Goal: Information Seeking & Learning: Learn about a topic

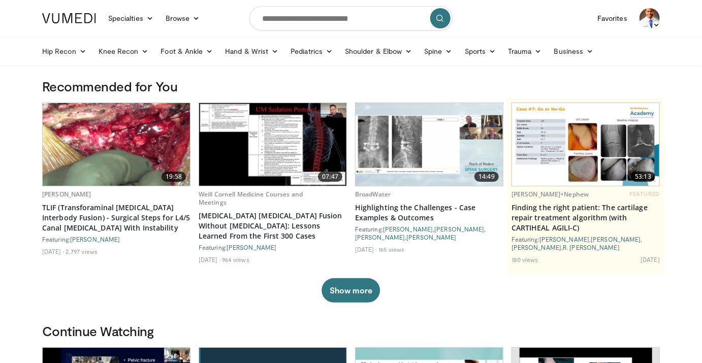
click at [107, 156] on img at bounding box center [116, 144] width 147 height 83
click at [445, 53] on icon at bounding box center [448, 51] width 7 height 7
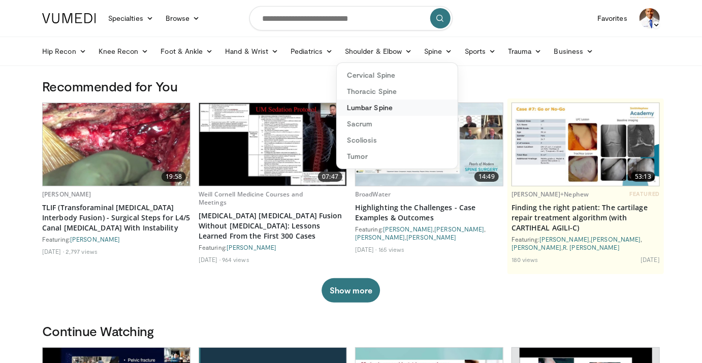
click at [384, 109] on link "Lumbar Spine" at bounding box center [397, 108] width 121 height 16
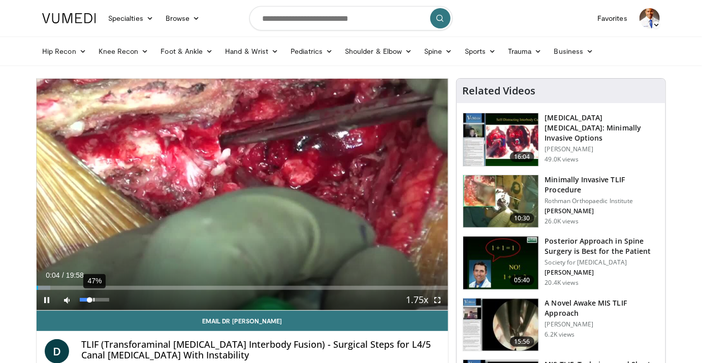
click at [94, 300] on div "47%" at bounding box center [94, 300] width 29 height 4
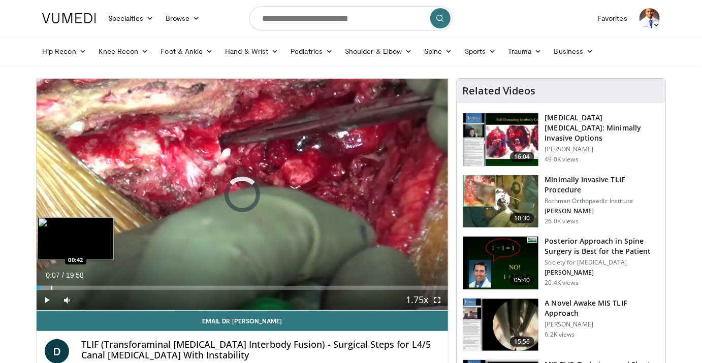
click at [51, 286] on div "Progress Bar" at bounding box center [51, 288] width 1 height 4
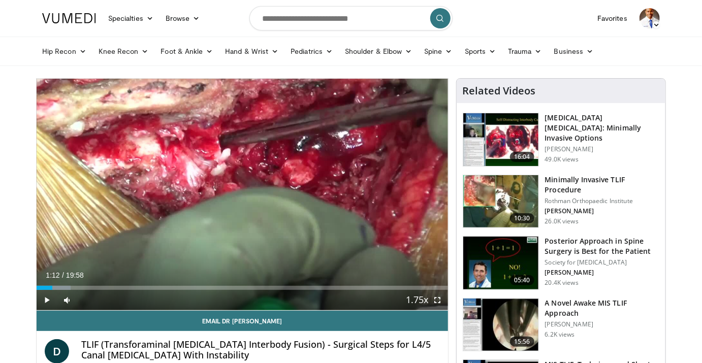
click at [61, 285] on div "Loaded : 8.27% 01:12 01:12" at bounding box center [242, 285] width 411 height 10
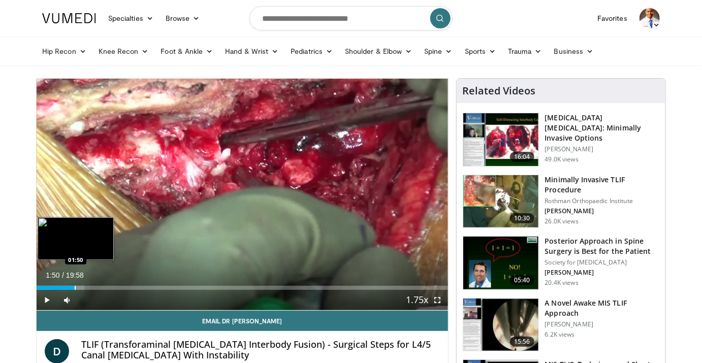
click at [75, 288] on div "Progress Bar" at bounding box center [75, 288] width 1 height 4
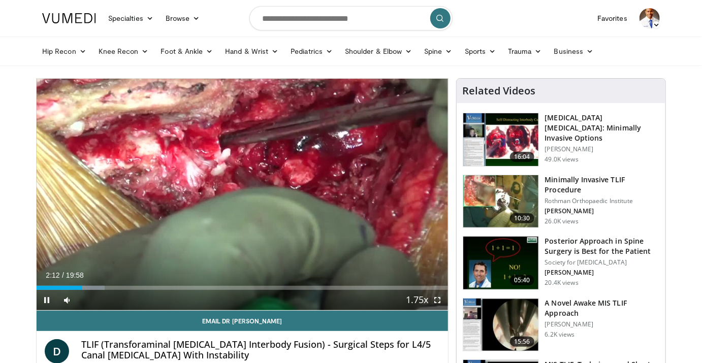
click at [94, 290] on div "Current Time 2:12 / Duration 19:58 Pause Skip Backward Skip Forward Mute 0% Loa…" at bounding box center [242, 300] width 411 height 20
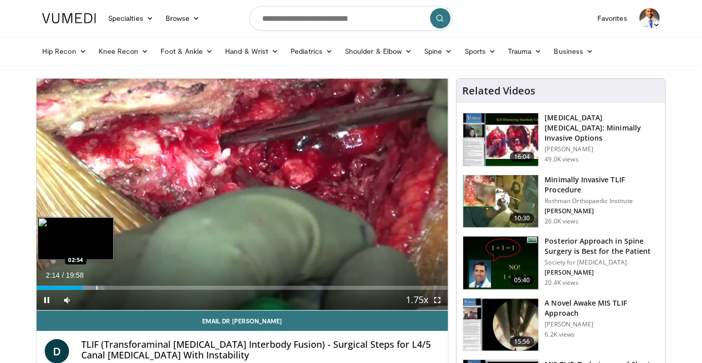
click at [96, 287] on div "Progress Bar" at bounding box center [96, 288] width 1 height 4
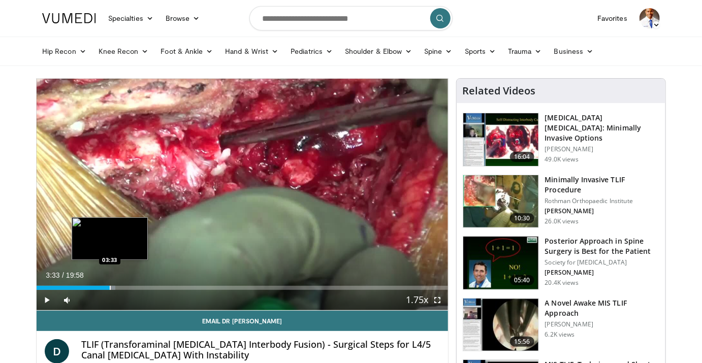
click at [110, 287] on div "Progress Bar" at bounding box center [110, 288] width 1 height 4
click at [127, 286] on div "Progress Bar" at bounding box center [127, 288] width 1 height 4
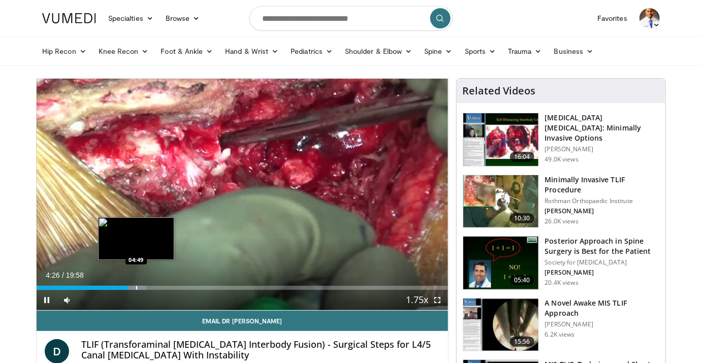
click at [136, 286] on div "Progress Bar" at bounding box center [136, 288] width 1 height 4
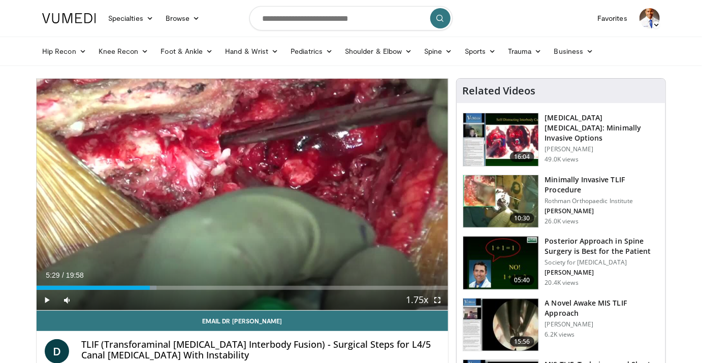
click at [150, 288] on div "Progress Bar" at bounding box center [150, 288] width 1 height 4
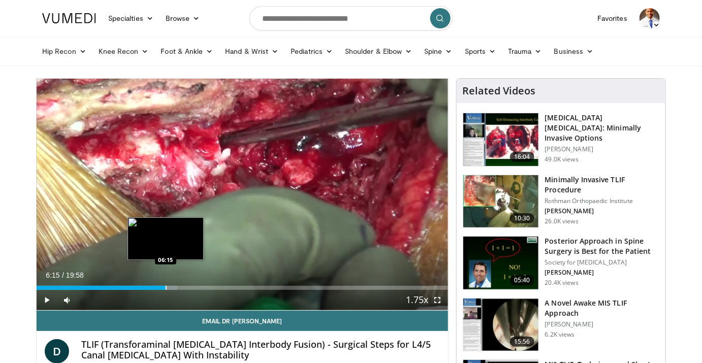
click at [166, 286] on div "Progress Bar" at bounding box center [166, 288] width 1 height 4
click at [179, 285] on div "Loaded : 36.71% 06:57 06:57" at bounding box center [242, 285] width 411 height 10
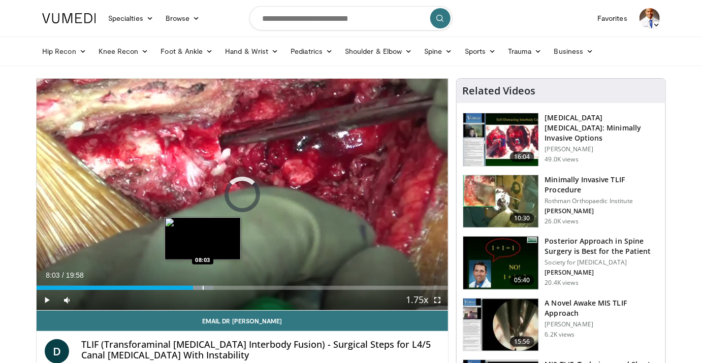
click at [202, 284] on div "Loaded : 43.04% 07:35 08:03" at bounding box center [242, 285] width 411 height 10
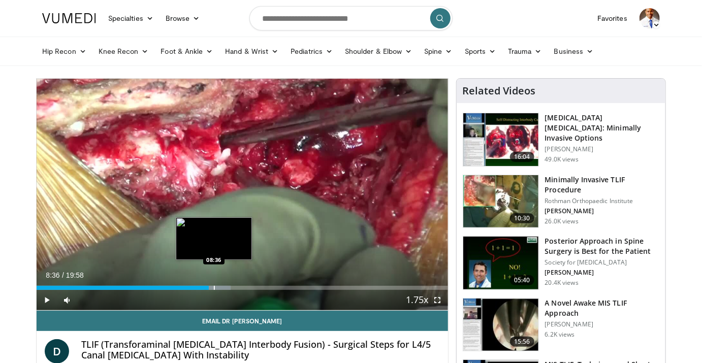
click at [214, 286] on div "Progress Bar" at bounding box center [214, 288] width 1 height 4
click at [221, 286] on div "Progress Bar" at bounding box center [221, 288] width 1 height 4
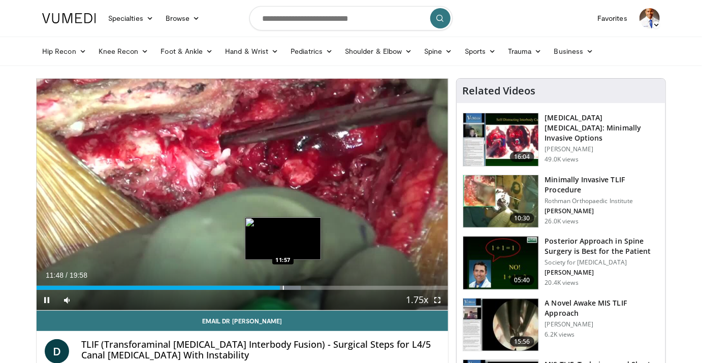
click at [283, 284] on video-js "**********" at bounding box center [242, 195] width 411 height 232
click at [291, 286] on div "Progress Bar" at bounding box center [291, 288] width 1 height 4
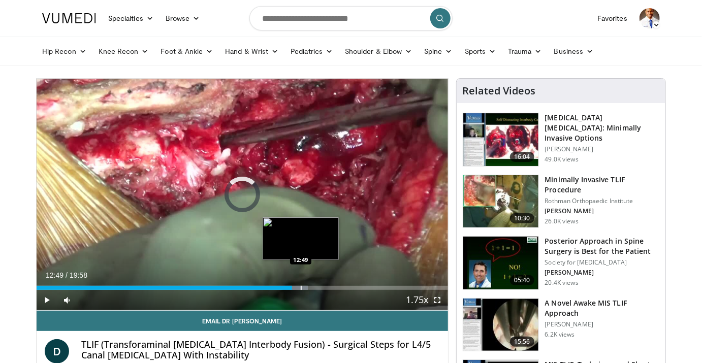
click at [300, 286] on div "Loaded : 65.92% 12:24 12:49" at bounding box center [242, 288] width 411 height 4
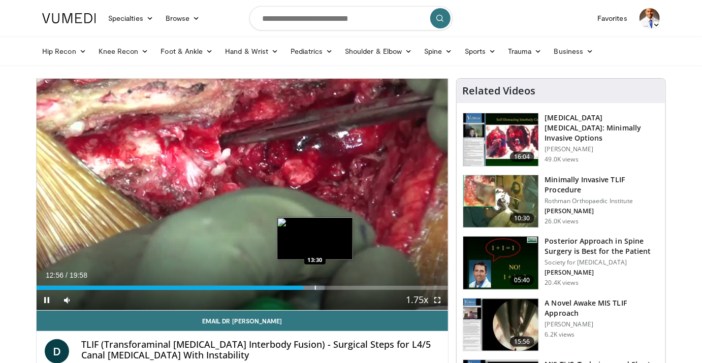
click at [315, 285] on video-js "**********" at bounding box center [242, 195] width 411 height 232
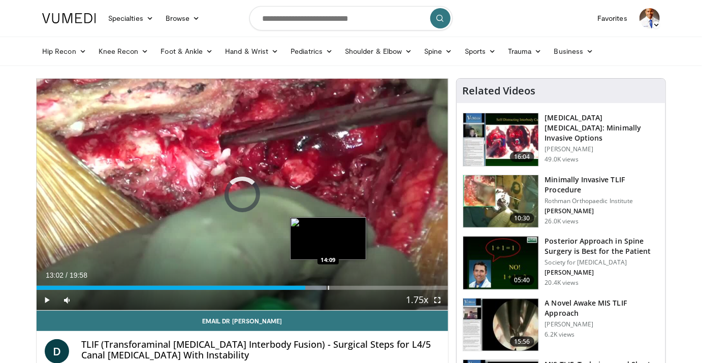
click at [328, 282] on div "Loaded : 70.35% 14:09 14:09" at bounding box center [242, 285] width 411 height 10
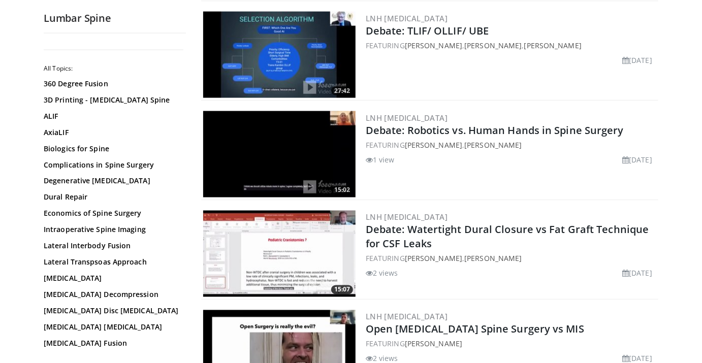
scroll to position [703, 0]
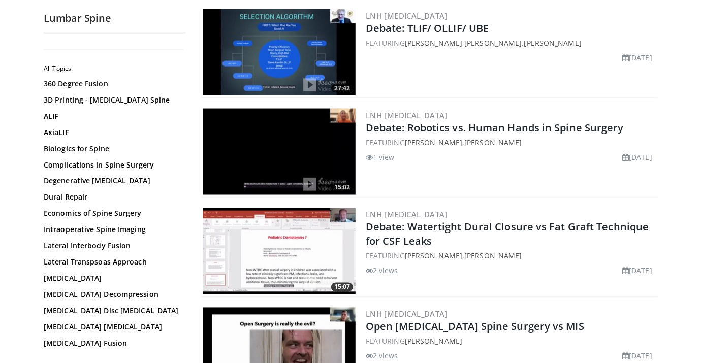
click at [280, 154] on img at bounding box center [279, 152] width 152 height 86
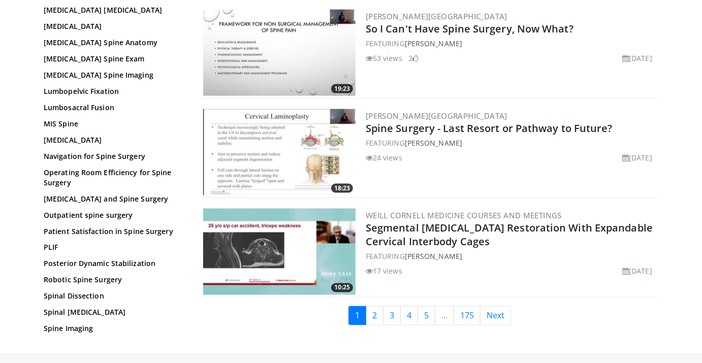
scroll to position [2465, 0]
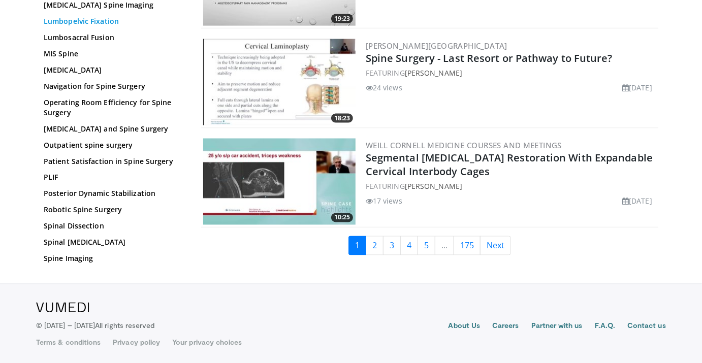
click at [109, 20] on link "Lumbopelvic Fixation" at bounding box center [112, 21] width 137 height 10
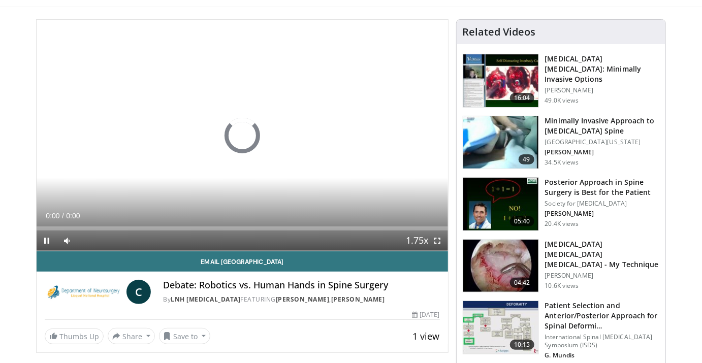
scroll to position [65, 0]
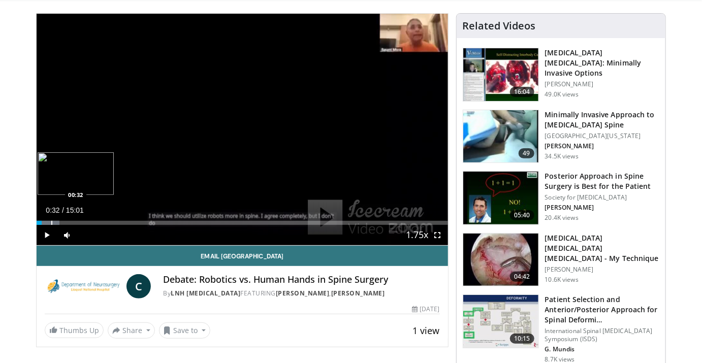
click at [51, 222] on div "Progress Bar" at bounding box center [48, 223] width 23 height 4
click at [66, 221] on div "Progress Bar" at bounding box center [66, 223] width 1 height 4
click at [84, 221] on div "Progress Bar" at bounding box center [84, 223] width 1 height 4
click at [92, 222] on div "Progress Bar" at bounding box center [92, 223] width 1 height 4
click at [106, 224] on div "Progress Bar" at bounding box center [106, 223] width 1 height 4
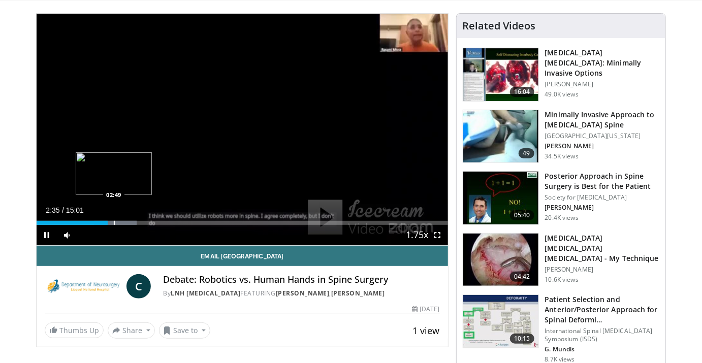
click at [114, 223] on div "Progress Bar" at bounding box center [114, 223] width 1 height 4
click at [121, 223] on div "Progress Bar" at bounding box center [121, 223] width 1 height 4
click at [133, 224] on div "Progress Bar" at bounding box center [133, 223] width 1 height 4
click at [143, 224] on div "Progress Bar" at bounding box center [143, 223] width 1 height 4
click at [157, 223] on div "Progress Bar" at bounding box center [157, 223] width 1 height 4
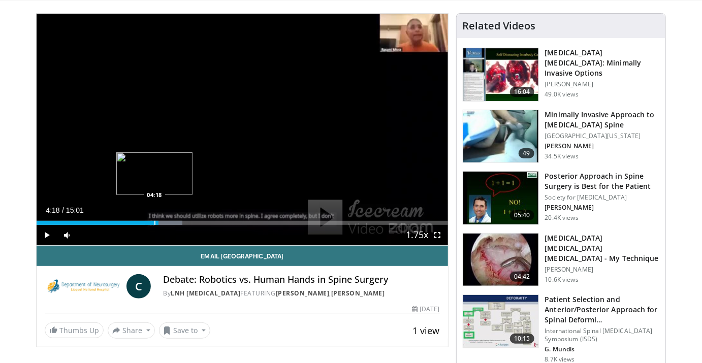
click at [154, 222] on div "04:18" at bounding box center [98, 223] width 122 height 4
click at [159, 222] on div "Progress Bar" at bounding box center [159, 223] width 1 height 4
click at [166, 222] on div "Progress Bar" at bounding box center [166, 223] width 1 height 4
click at [173, 223] on div "Progress Bar" at bounding box center [173, 223] width 1 height 4
click at [182, 222] on div "Progress Bar" at bounding box center [182, 223] width 44 height 4
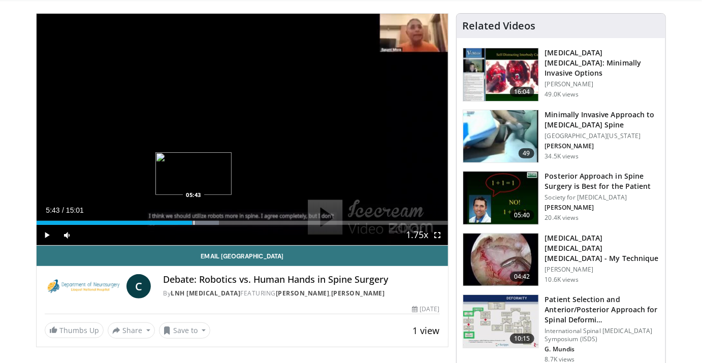
click at [194, 221] on div "Progress Bar" at bounding box center [194, 223] width 1 height 4
click at [200, 221] on div "Progress Bar" at bounding box center [200, 223] width 1 height 4
click at [204, 222] on div "Progress Bar" at bounding box center [204, 223] width 1 height 4
click at [210, 222] on div "Progress Bar" at bounding box center [210, 223] width 1 height 4
click at [218, 222] on div "Progress Bar" at bounding box center [218, 223] width 1 height 4
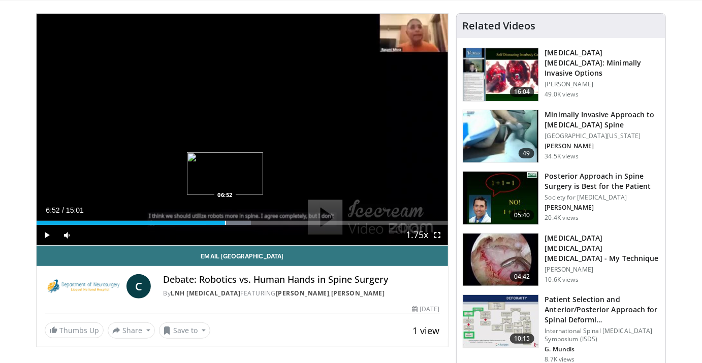
click at [225, 221] on div "Progress Bar" at bounding box center [225, 223] width 1 height 4
click at [274, 223] on div "Progress Bar" at bounding box center [274, 223] width 1 height 4
click at [282, 221] on div "Progress Bar" at bounding box center [282, 223] width 1 height 4
click at [290, 221] on div "Progress Bar" at bounding box center [289, 223] width 1 height 4
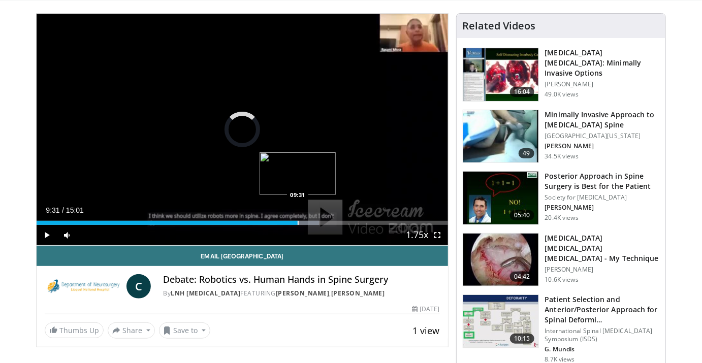
click at [298, 222] on div "Progress Bar" at bounding box center [298, 223] width 1 height 4
click at [306, 223] on div "Progress Bar" at bounding box center [306, 223] width 1 height 4
click at [315, 221] on div "Progress Bar" at bounding box center [315, 223] width 1 height 4
click at [330, 219] on div "Loaded : 76.46% 10:22 10:41" at bounding box center [242, 220] width 411 height 10
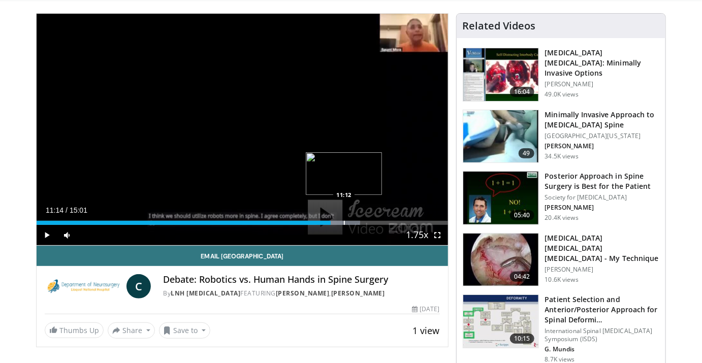
click at [344, 221] on div "Progress Bar" at bounding box center [344, 223] width 1 height 4
click at [358, 223] on div "Progress Bar" at bounding box center [358, 223] width 1 height 4
click at [381, 224] on div "Progress Bar" at bounding box center [381, 223] width 1 height 4
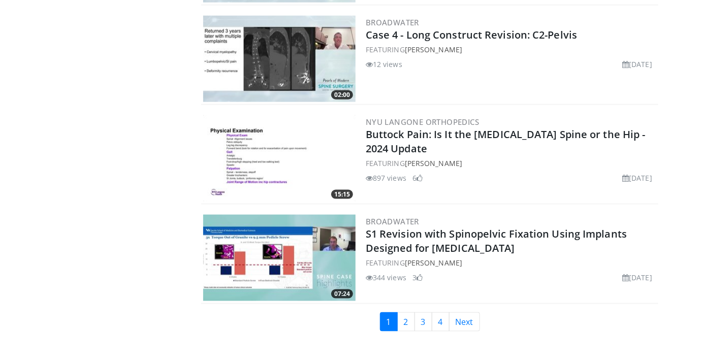
scroll to position [2288, 0]
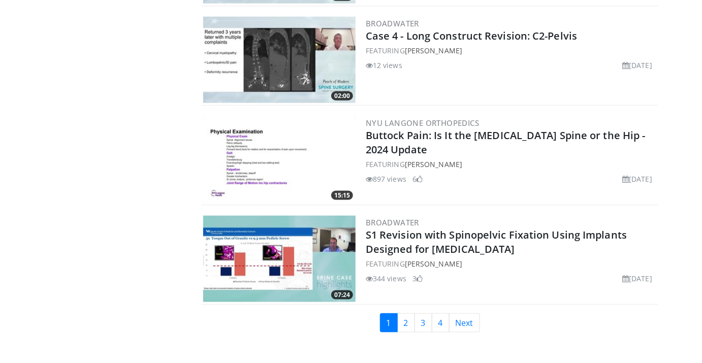
click at [311, 179] on img at bounding box center [279, 159] width 152 height 86
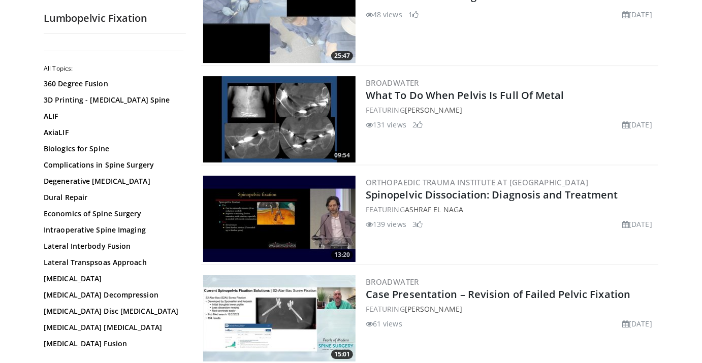
scroll to position [1524, 0]
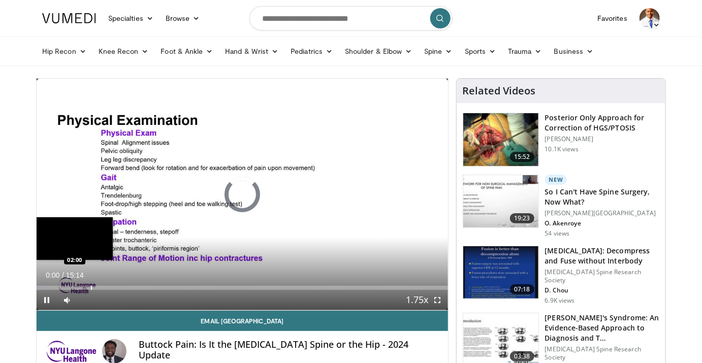
click at [91, 286] on div "Progress Bar" at bounding box center [91, 288] width 1 height 4
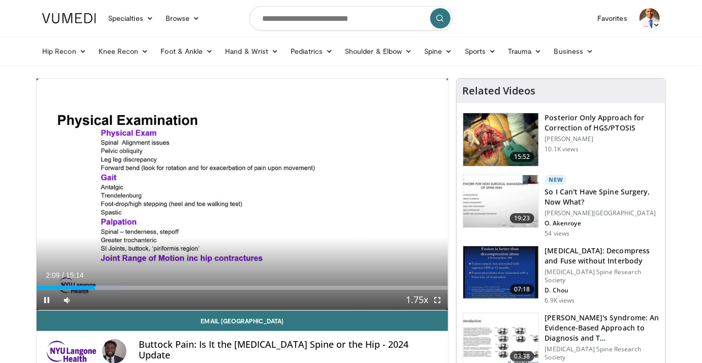
click at [146, 292] on div "Current Time 2:09 / Duration 15:14 Pause Skip Backward Skip Forward Mute Loaded…" at bounding box center [242, 300] width 411 height 20
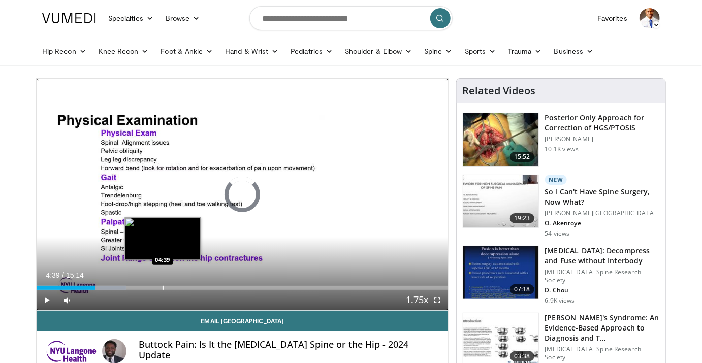
click at [163, 288] on div "Progress Bar" at bounding box center [163, 288] width 1 height 4
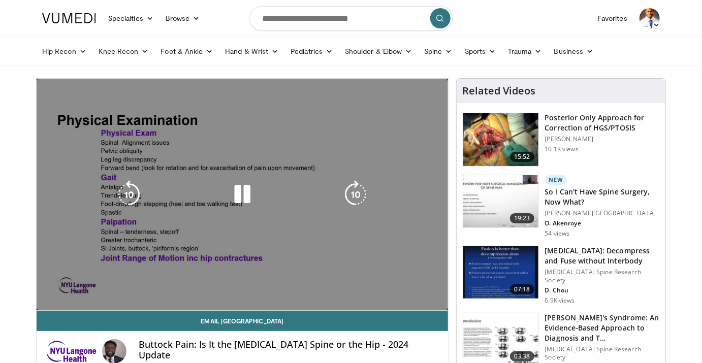
click at [219, 289] on video-js "**********" at bounding box center [242, 195] width 411 height 232
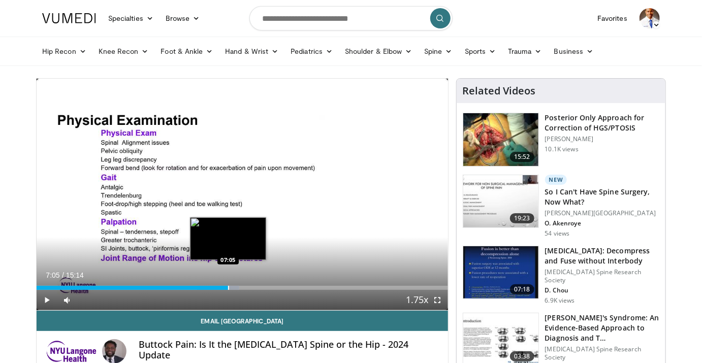
click at [228, 287] on div "Progress Bar" at bounding box center [228, 288] width 1 height 4
click at [236, 288] on div "Progress Bar" at bounding box center [236, 288] width 1 height 4
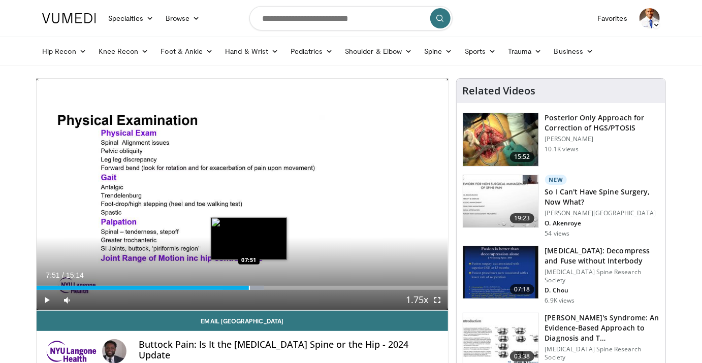
click at [249, 288] on div "Progress Bar" at bounding box center [249, 288] width 1 height 4
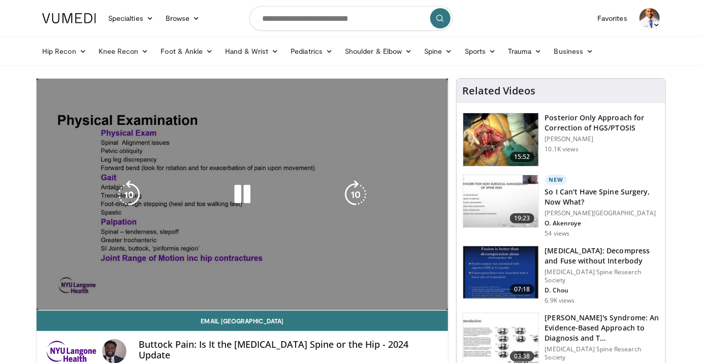
click at [259, 289] on div "10 seconds Tap to unmute" at bounding box center [242, 195] width 411 height 232
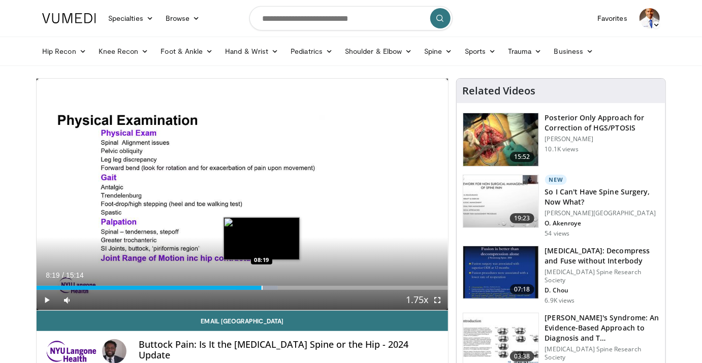
click at [262, 286] on div "Progress Bar" at bounding box center [262, 288] width 1 height 4
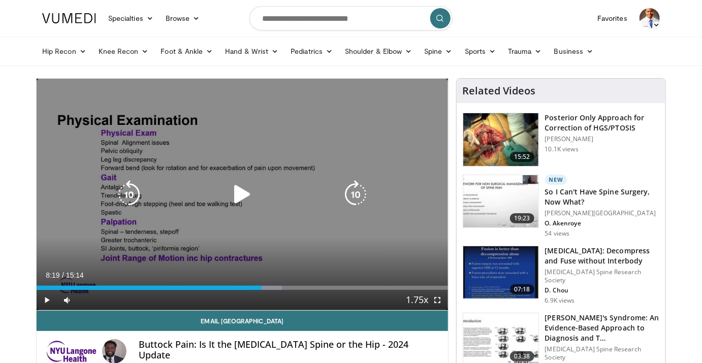
click at [265, 246] on div "10 seconds Tap to unmute" at bounding box center [242, 195] width 411 height 232
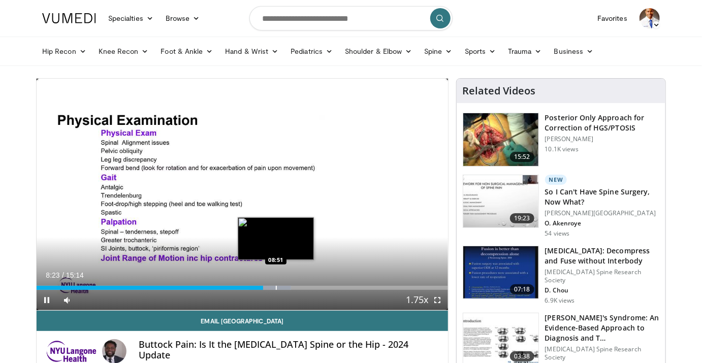
click at [276, 284] on div "Loaded : 61.86% 08:23 08:51" at bounding box center [242, 285] width 411 height 10
click at [288, 284] on div "Loaded : 64.04% 08:53 09:19" at bounding box center [242, 285] width 411 height 10
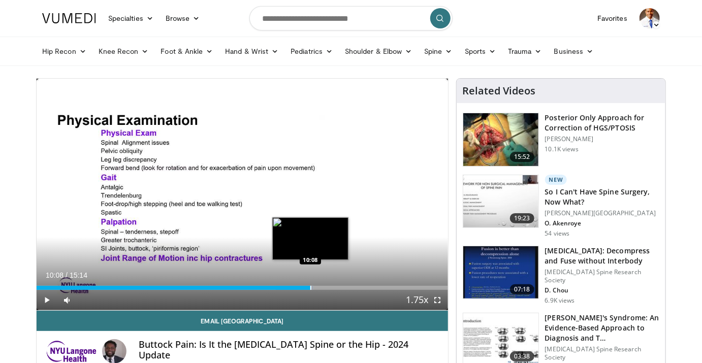
click at [310, 288] on div "Progress Bar" at bounding box center [310, 288] width 1 height 4
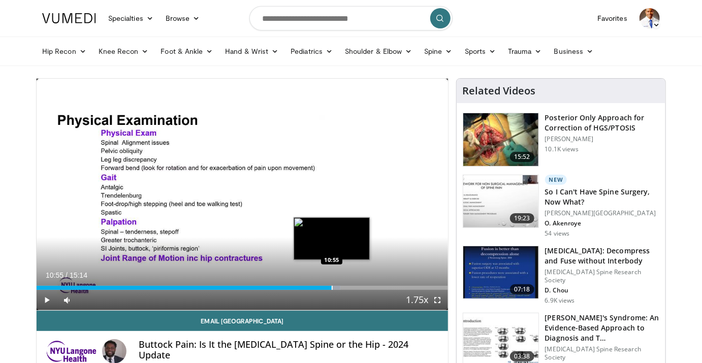
click at [332, 287] on div "Progress Bar" at bounding box center [332, 288] width 1 height 4
click at [348, 287] on div "10 seconds Tap to unmute" at bounding box center [242, 195] width 411 height 232
click at [348, 287] on div "Progress Bar" at bounding box center [348, 288] width 1 height 4
click at [337, 284] on div "Loaded : 81.40% 11:32 11:08" at bounding box center [242, 285] width 411 height 10
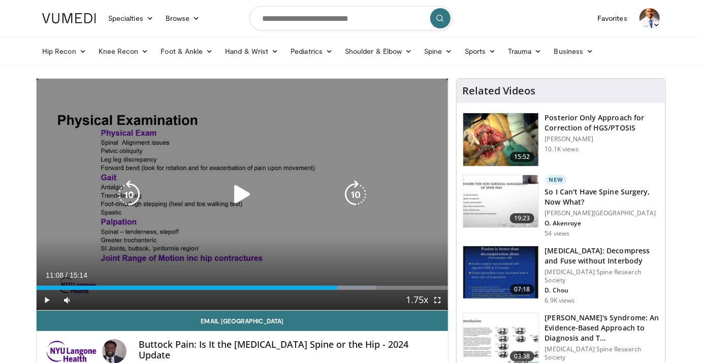
click at [221, 185] on div "Video Player" at bounding box center [242, 194] width 247 height 20
click at [243, 189] on icon "Video Player" at bounding box center [242, 194] width 28 height 28
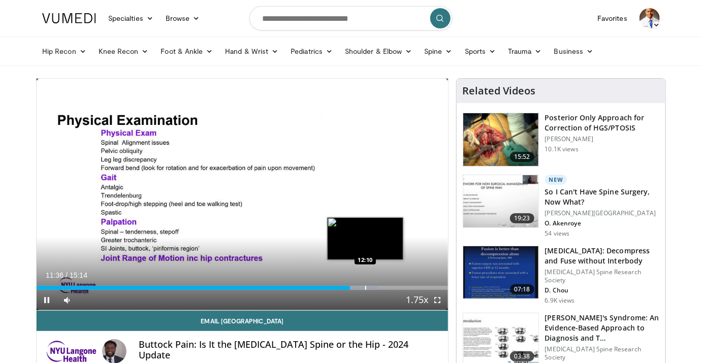
click at [365, 288] on div "Progress Bar" at bounding box center [365, 288] width 1 height 4
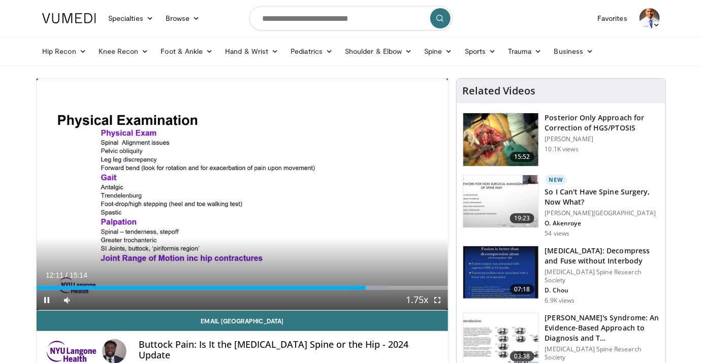
click at [387, 290] on div "Current Time 12:11 / Duration 15:14 Pause Skip Backward Skip Forward Mute Loade…" at bounding box center [242, 300] width 411 height 20
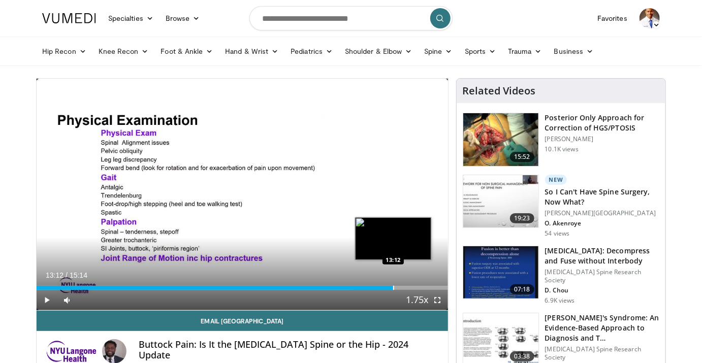
click at [393, 286] on div "Progress Bar" at bounding box center [393, 288] width 1 height 4
click at [389, 287] on div "Progress Bar" at bounding box center [389, 288] width 1 height 4
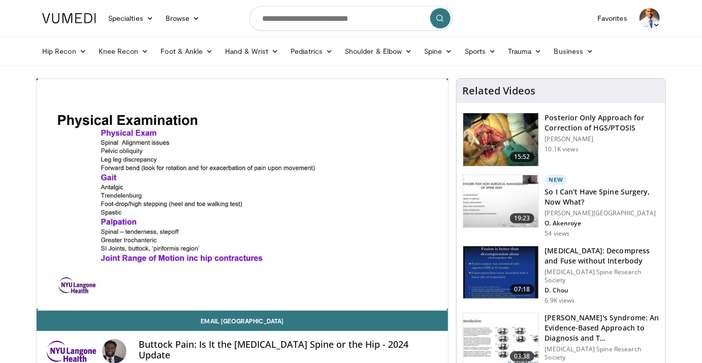
click at [398, 284] on div "10 seconds Tap to unmute" at bounding box center [242, 195] width 411 height 232
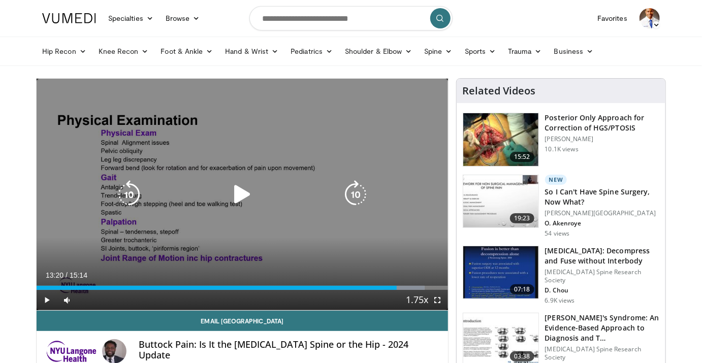
click at [369, 224] on div "10 seconds Tap to unmute" at bounding box center [242, 195] width 411 height 232
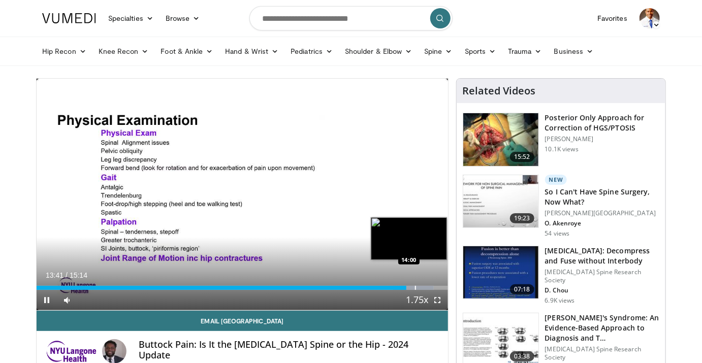
click at [415, 286] on div "Progress Bar" at bounding box center [415, 288] width 1 height 4
click at [425, 286] on div "Loaded : 96.60% 14:01 14:23" at bounding box center [242, 288] width 411 height 4
click at [425, 286] on div "14:23" at bounding box center [231, 288] width 389 height 4
